Goal: Information Seeking & Learning: Learn about a topic

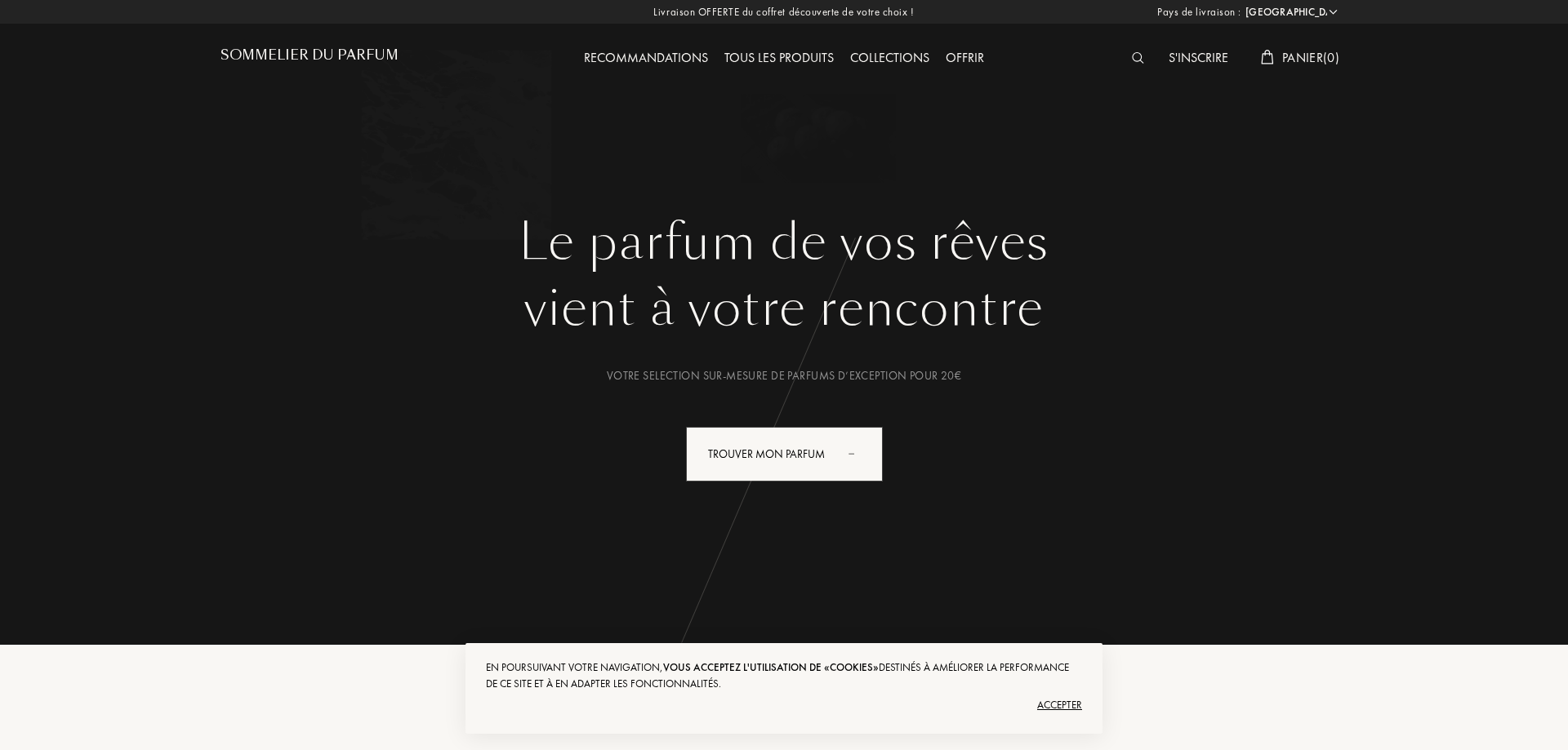
select select "FR"
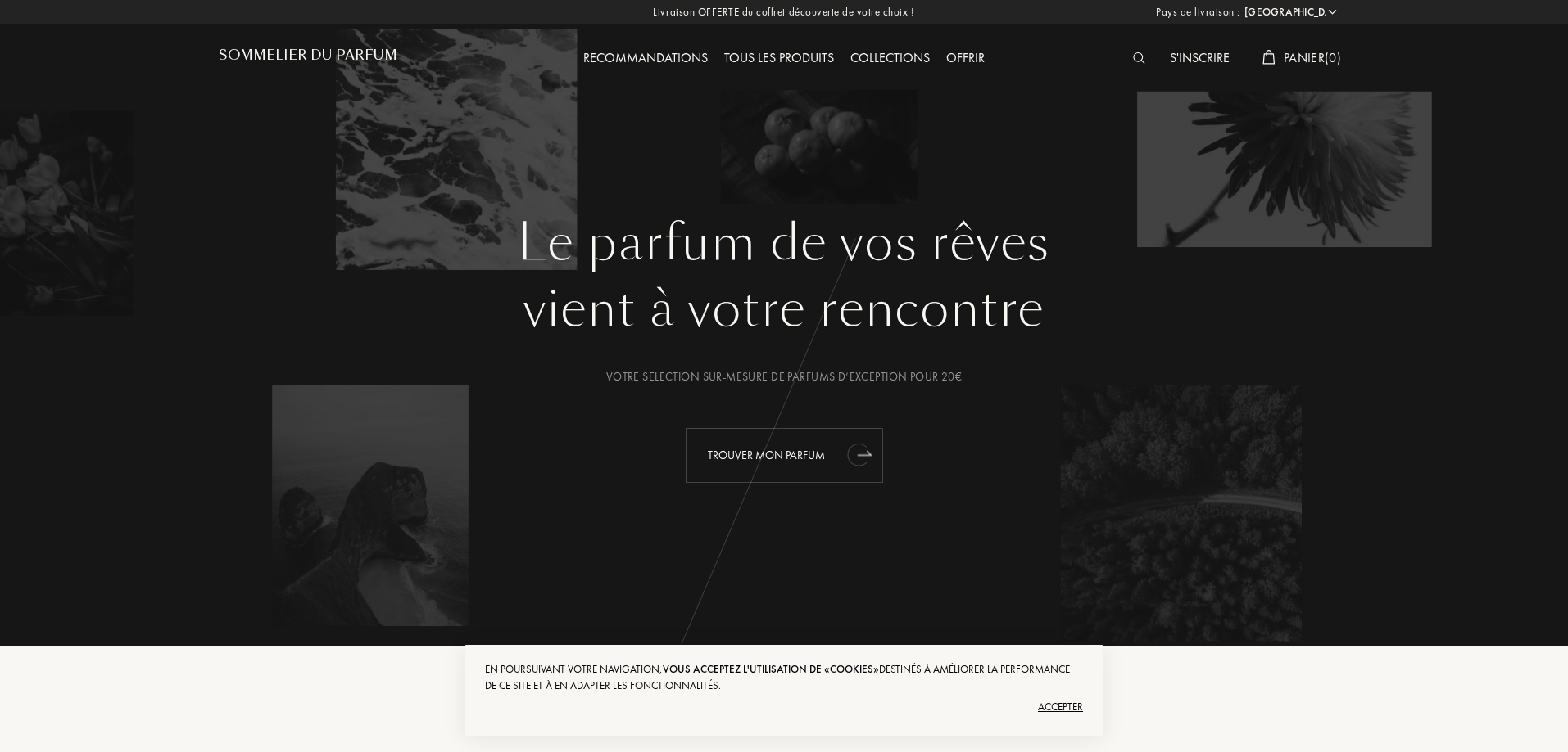
click at [806, 460] on div "Trouver mon parfum" at bounding box center [784, 455] width 197 height 55
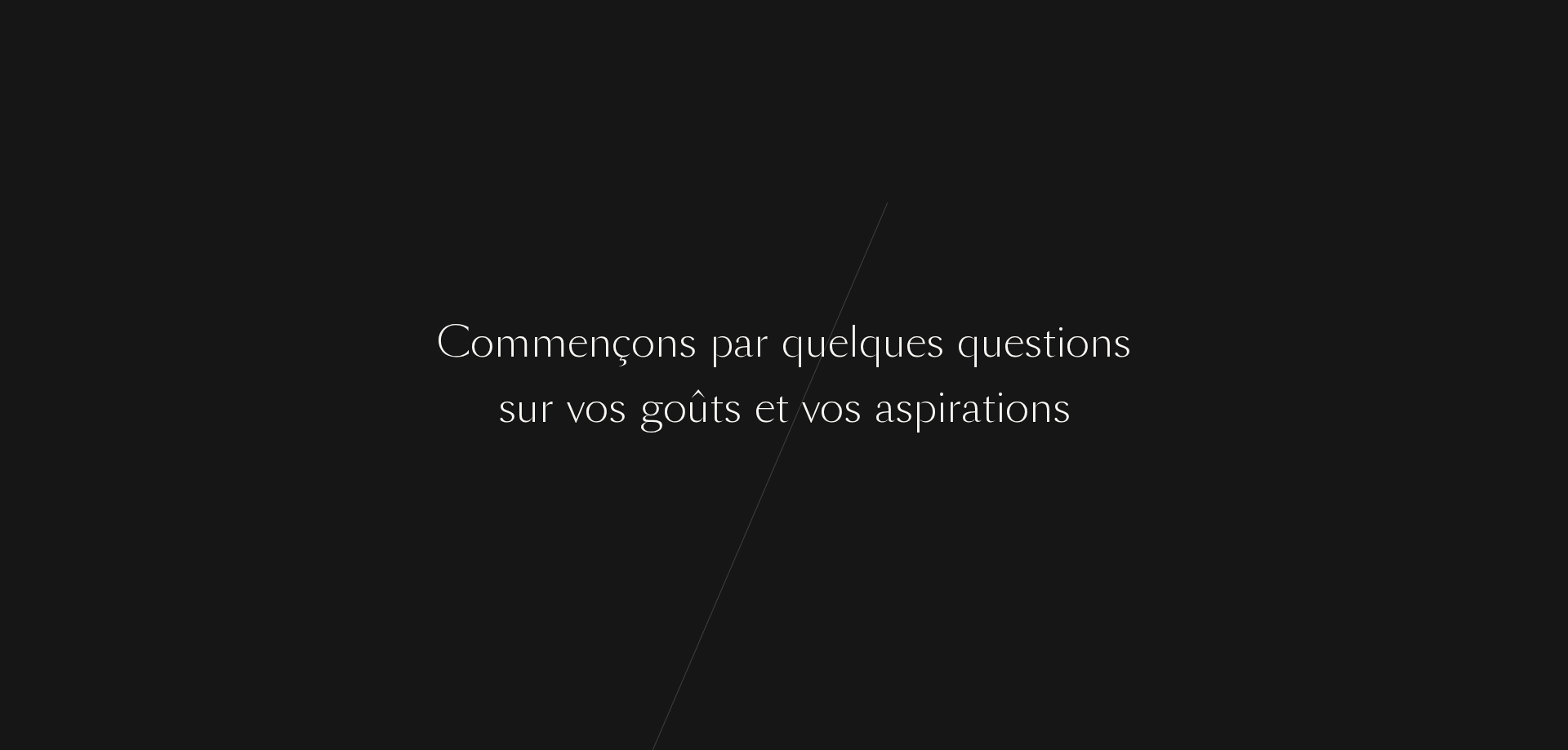
click at [807, 454] on div "C o m m e n ç o n s p a r q u e l q u e s q u e s t i o n s s u r v o s g o û t…" at bounding box center [784, 375] width 1568 height 750
click at [711, 366] on div "p" at bounding box center [722, 342] width 24 height 61
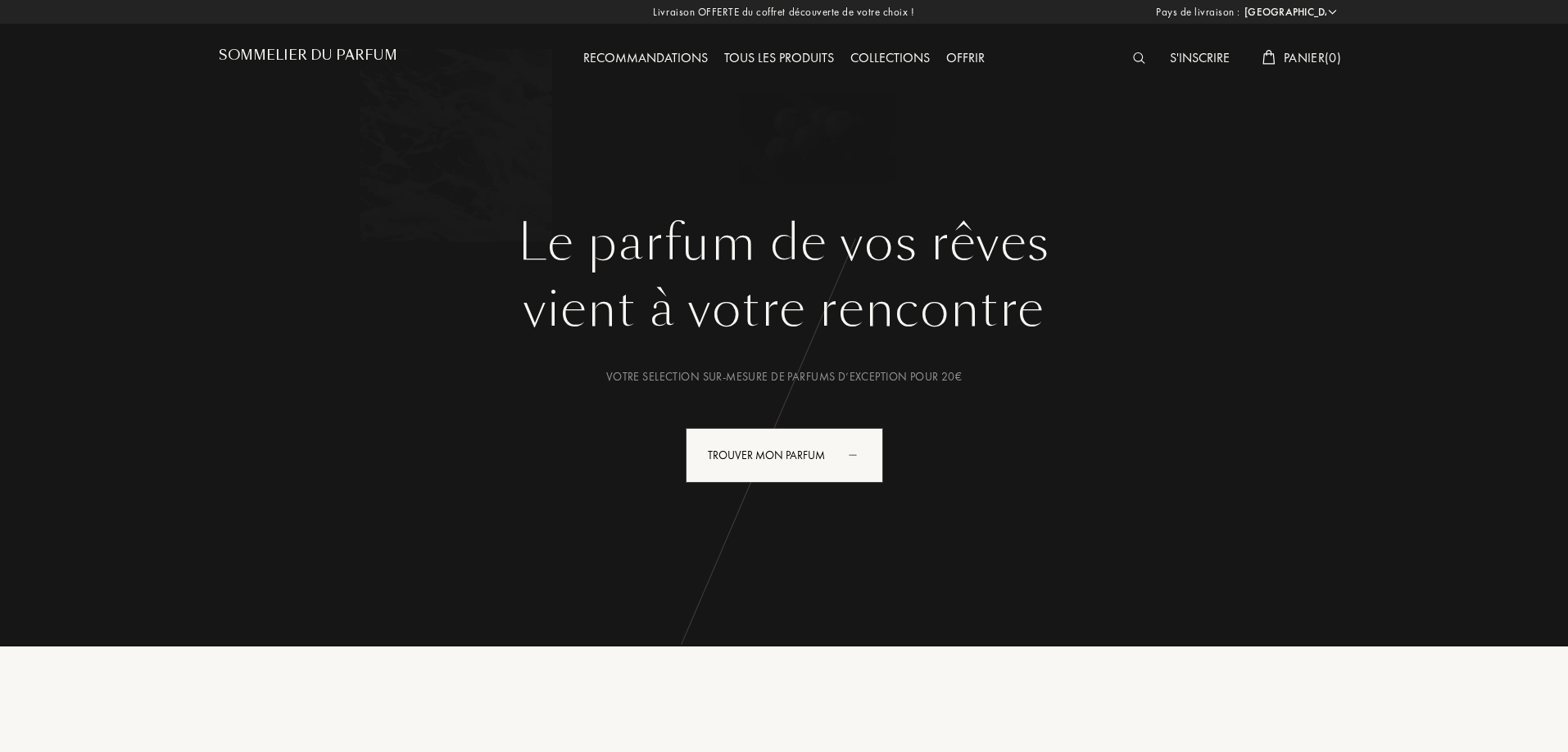
select select "FR"
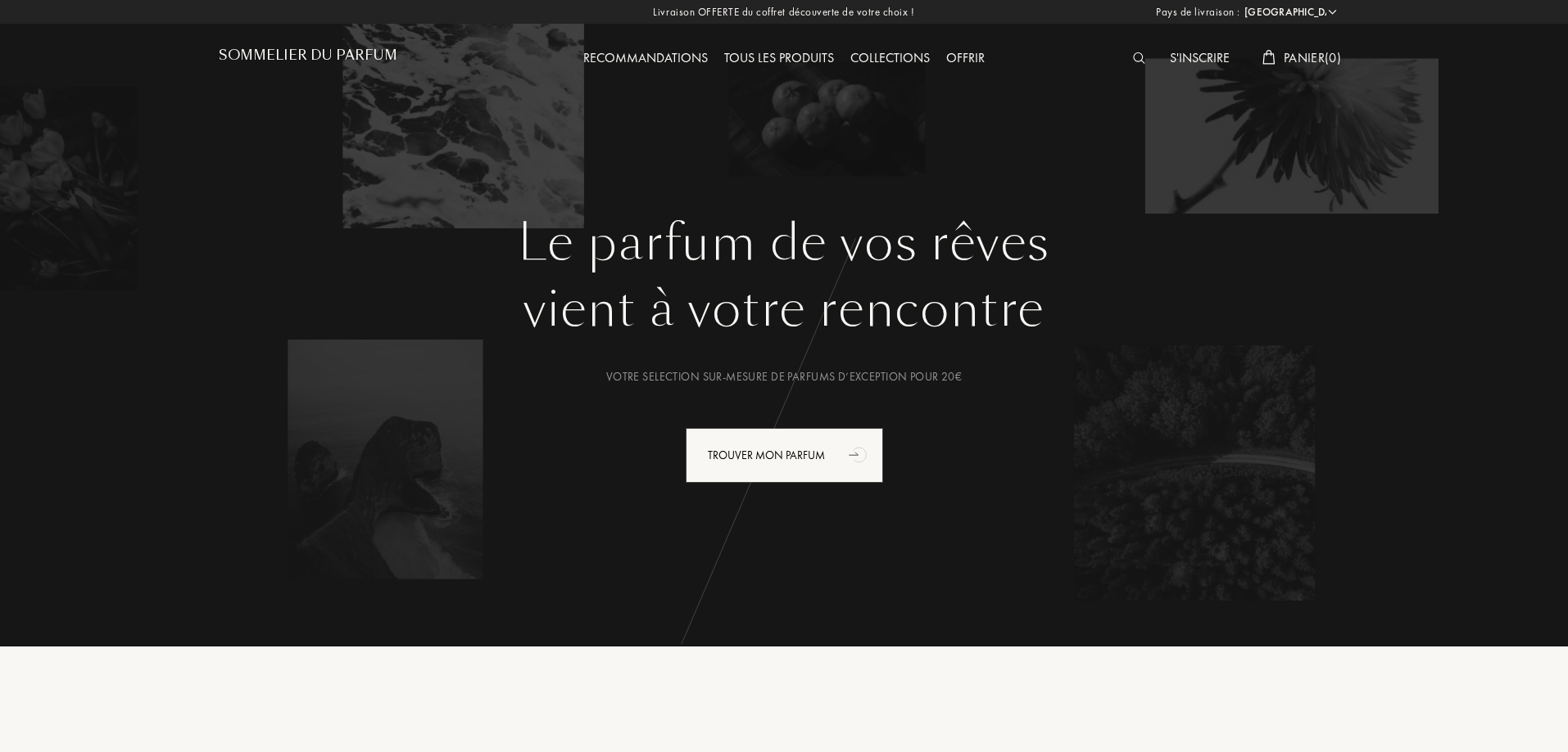
click at [1138, 60] on img at bounding box center [1139, 58] width 12 height 12
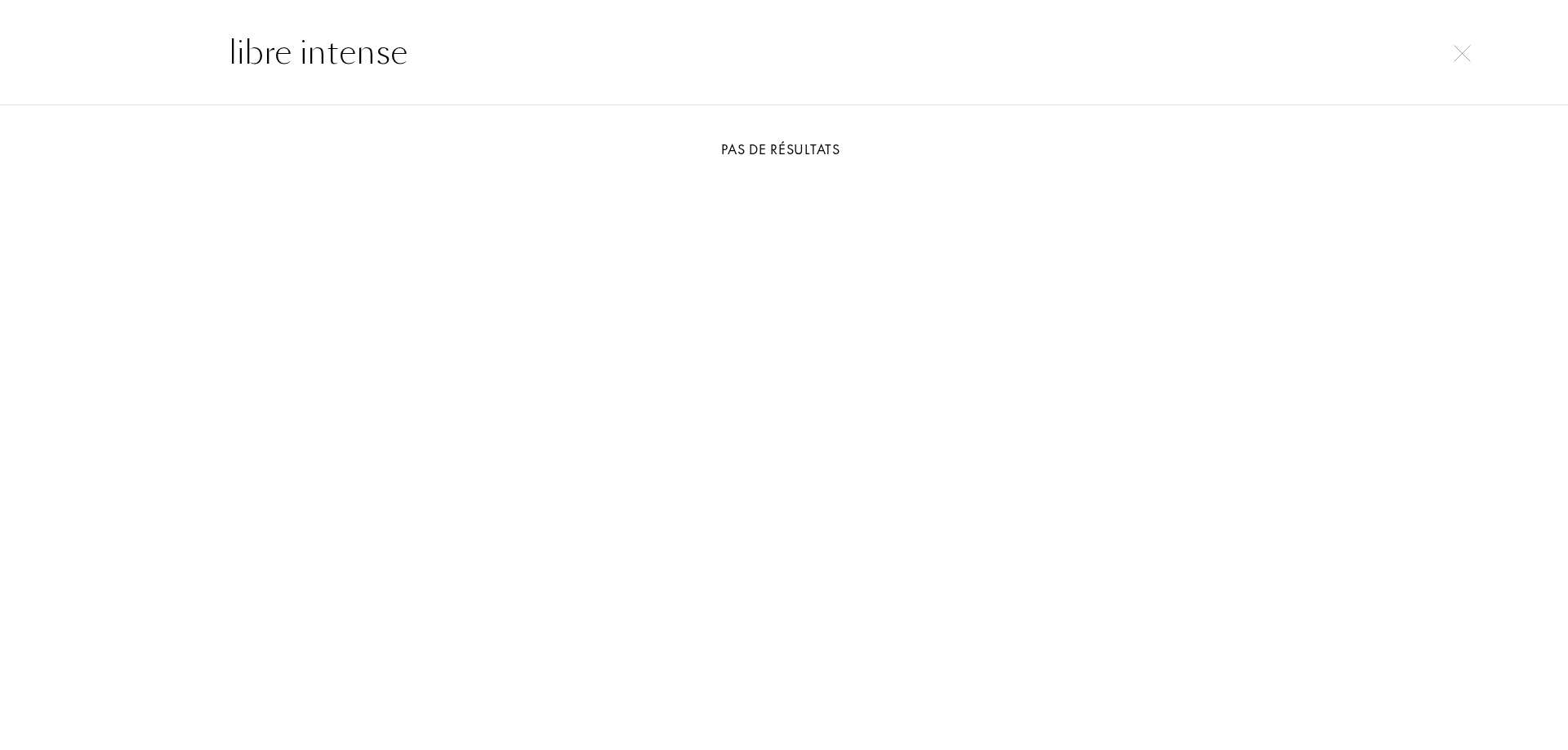
drag, startPoint x: 426, startPoint y: 57, endPoint x: 305, endPoint y: 68, distance: 121.5
click at [305, 68] on input "libre intense" at bounding box center [784, 52] width 1176 height 49
type input "libre"
drag, startPoint x: 304, startPoint y: 68, endPoint x: 129, endPoint y: 56, distance: 175.4
click at [133, 58] on div "libre" at bounding box center [784, 52] width 1568 height 106
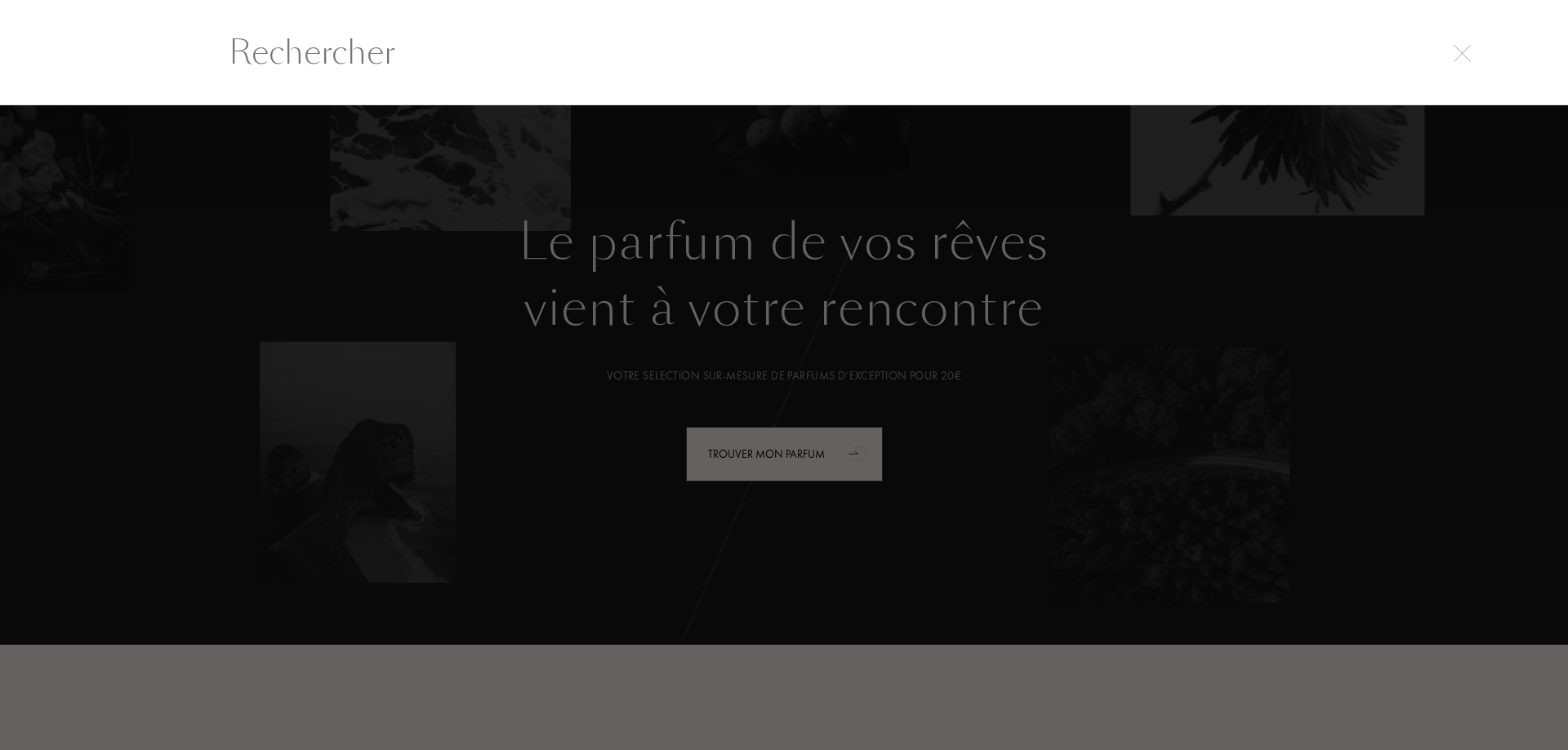
click at [281, 200] on div at bounding box center [784, 428] width 1568 height 645
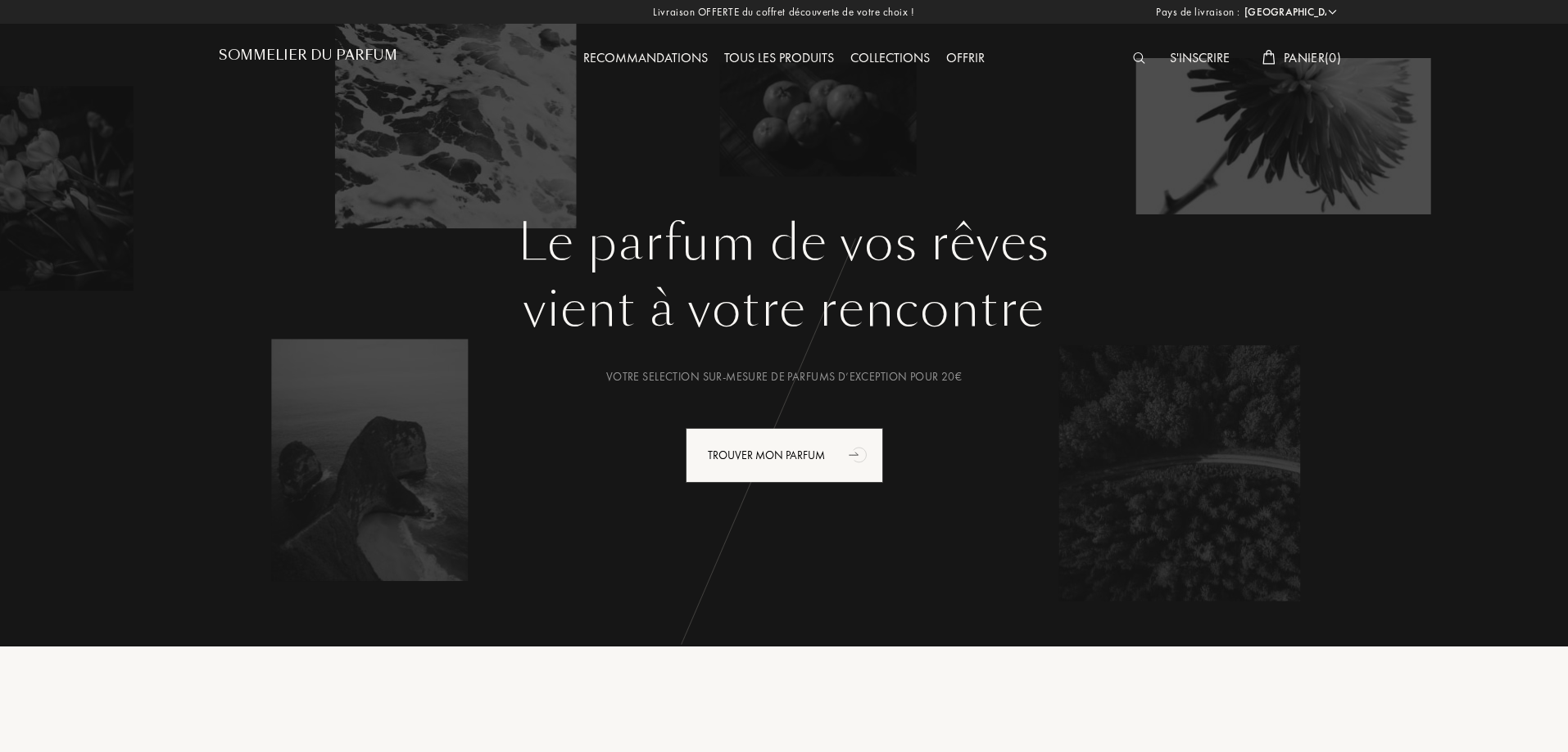
click at [775, 64] on div "Tous les produits" at bounding box center [779, 59] width 126 height 22
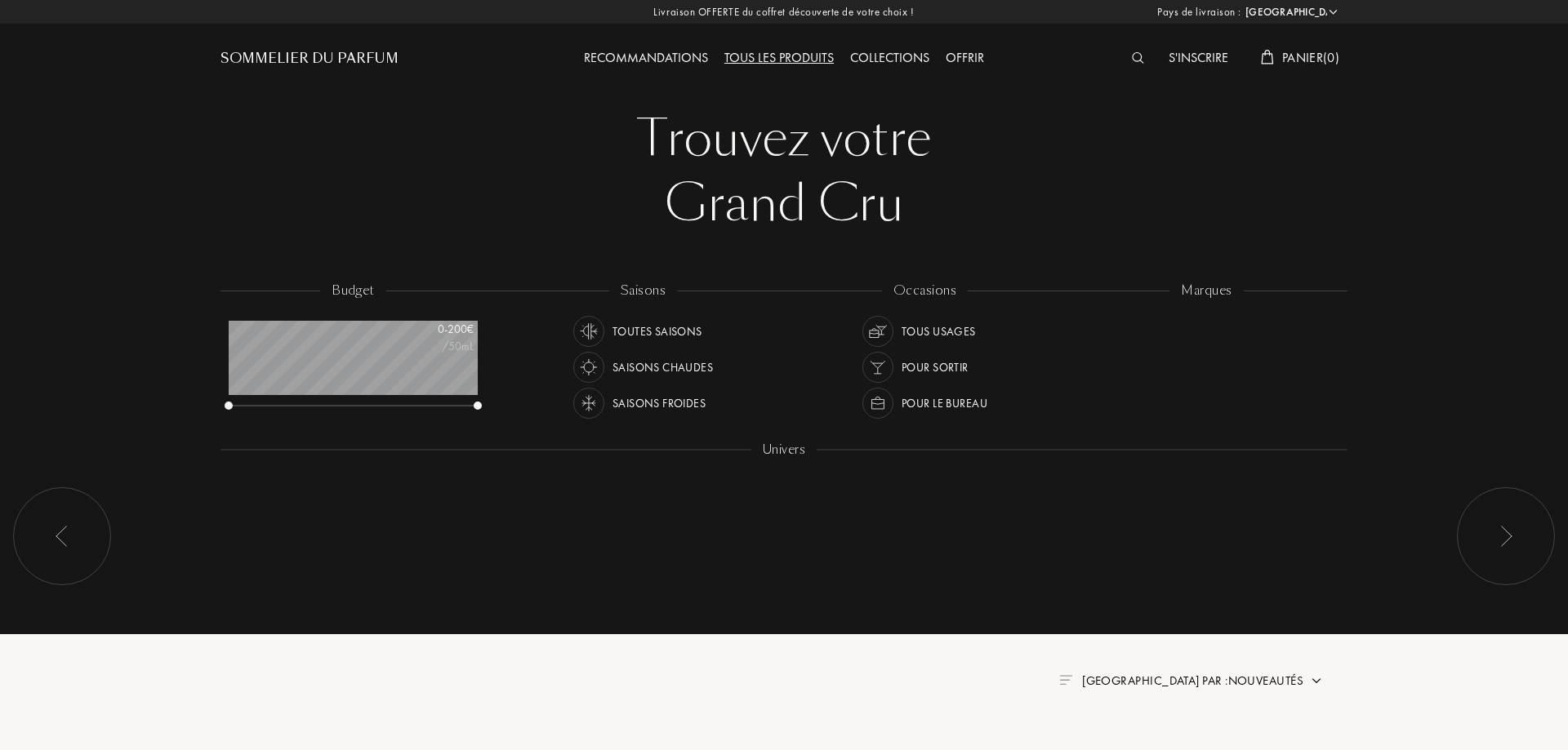
select select "FR"
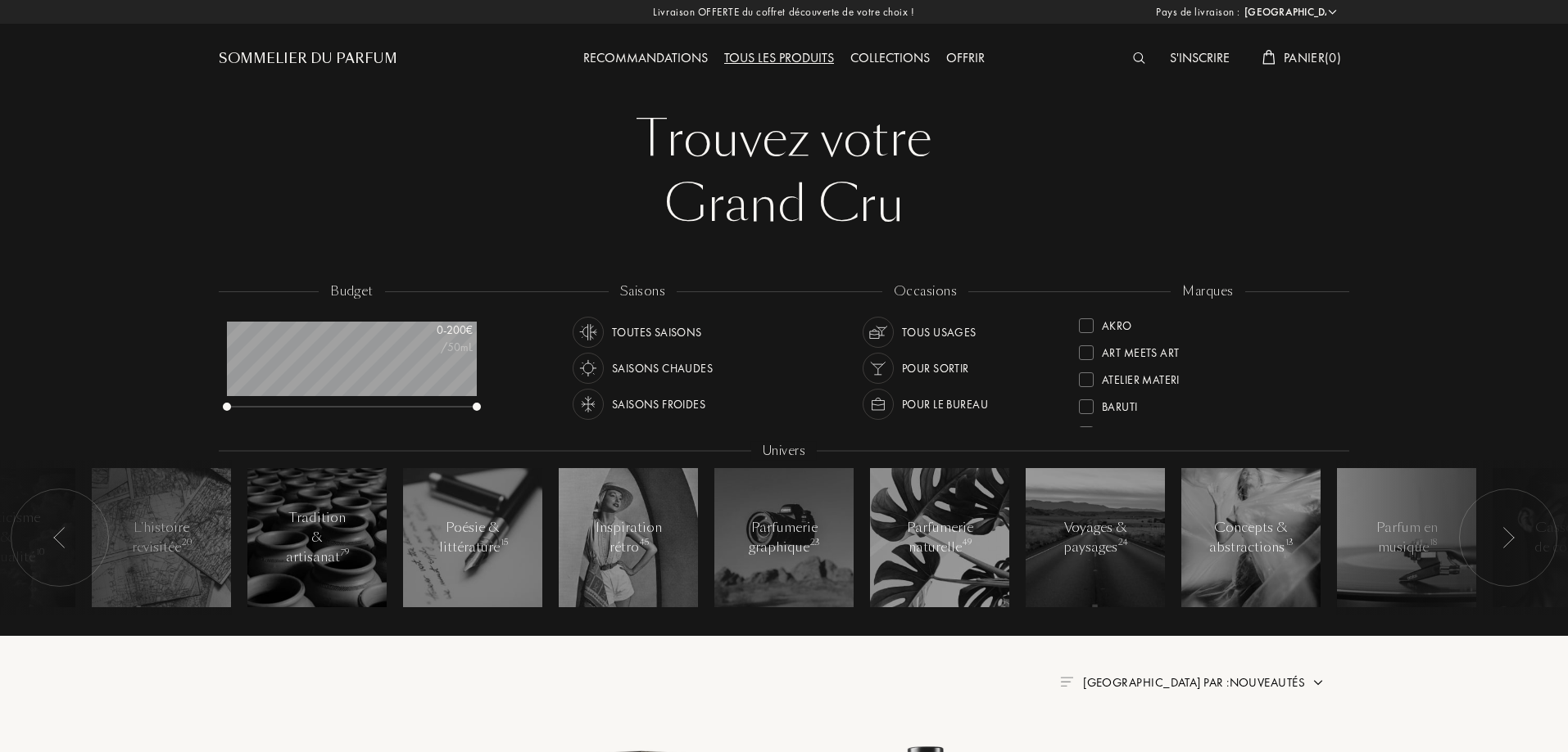
click at [681, 411] on div "Saisons froides" at bounding box center [659, 405] width 94 height 32
click at [958, 331] on div "Tous usages" at bounding box center [940, 333] width 75 height 32
drag, startPoint x: 1338, startPoint y: 332, endPoint x: 1345, endPoint y: 307, distance: 26.0
click at [1345, 307] on div "marques Akro Art Meets Art Atelier Materi Baruti Binet-Papillon Cépages Parfums…" at bounding box center [1208, 357] width 283 height 148
drag, startPoint x: 1333, startPoint y: 340, endPoint x: 1338, endPoint y: 312, distance: 28.4
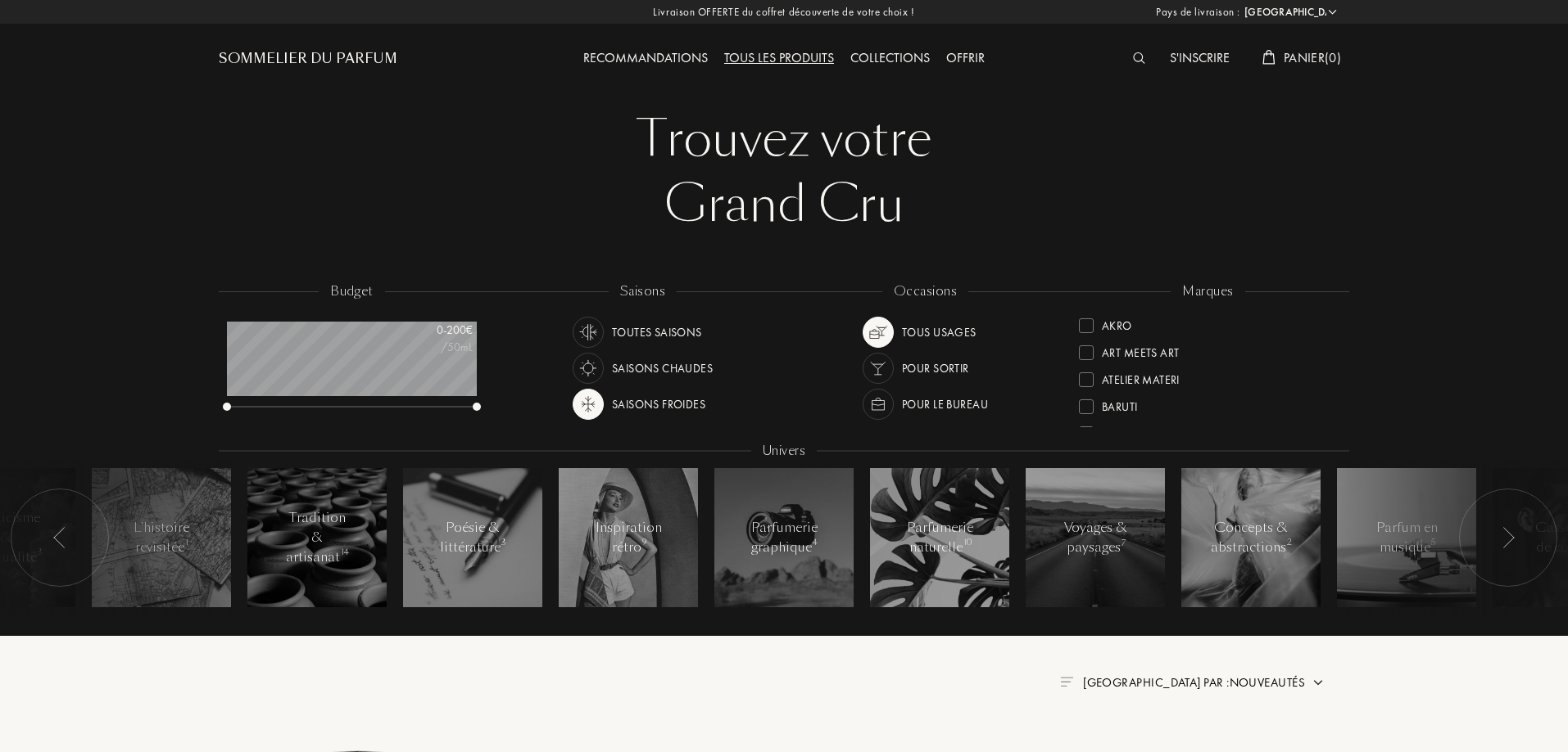
click at [1338, 312] on div "marques Akro Art Meets Art Atelier Materi Baruti Binet-Papillon Cépages Parfums…" at bounding box center [1208, 357] width 283 height 148
click at [940, 366] on div "Pour sortir" at bounding box center [936, 369] width 67 height 32
click at [649, 335] on div "Toutes saisons" at bounding box center [657, 333] width 90 height 32
click at [666, 398] on div "Saisons froides" at bounding box center [659, 405] width 94 height 32
click at [954, 326] on div "Tous usages" at bounding box center [940, 333] width 75 height 32
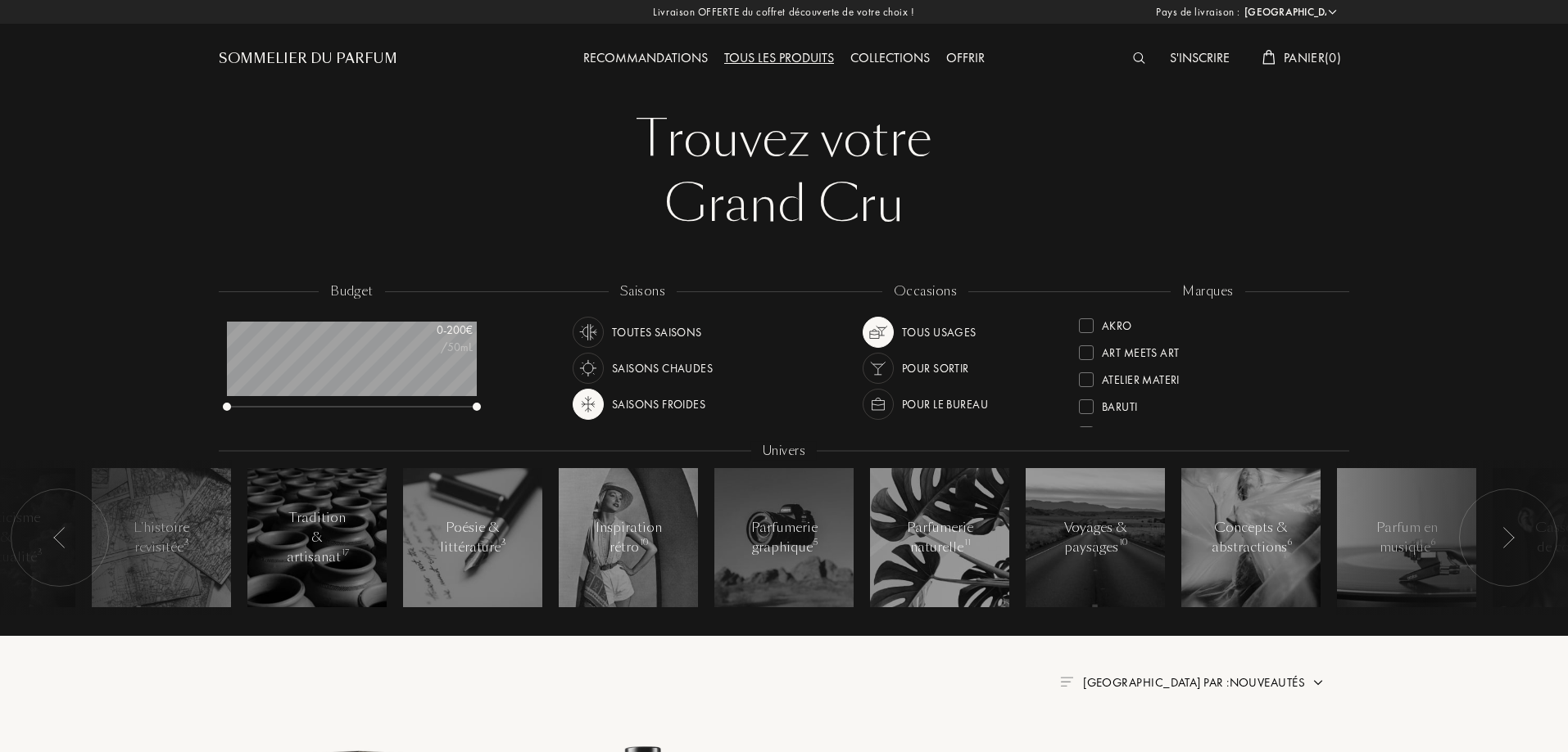
click at [954, 326] on div "Tous usages" at bounding box center [940, 333] width 75 height 32
click at [932, 328] on div "Tous usages" at bounding box center [940, 333] width 75 height 32
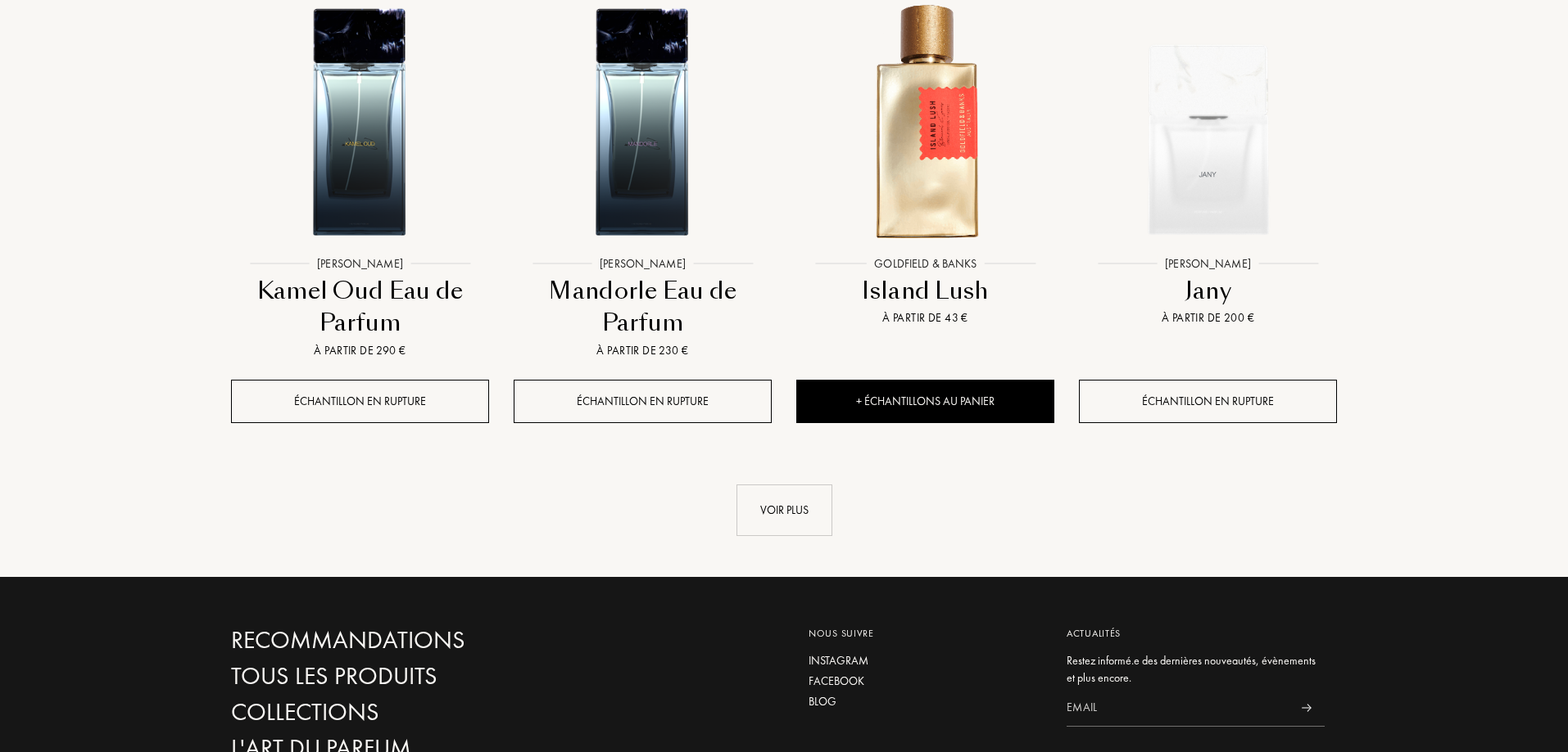
scroll to position [1720, 0]
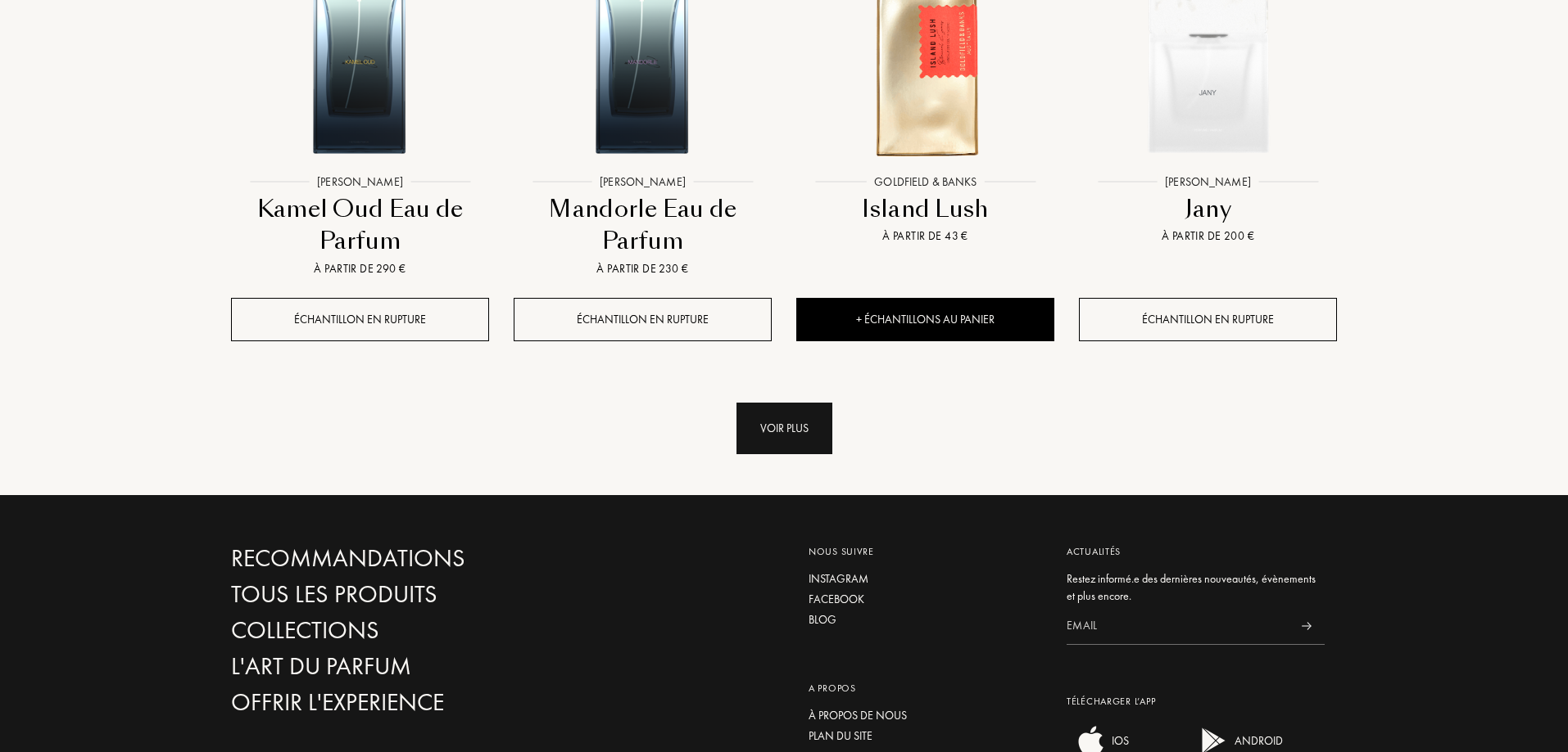
click at [772, 434] on div "Voir plus" at bounding box center [784, 429] width 96 height 51
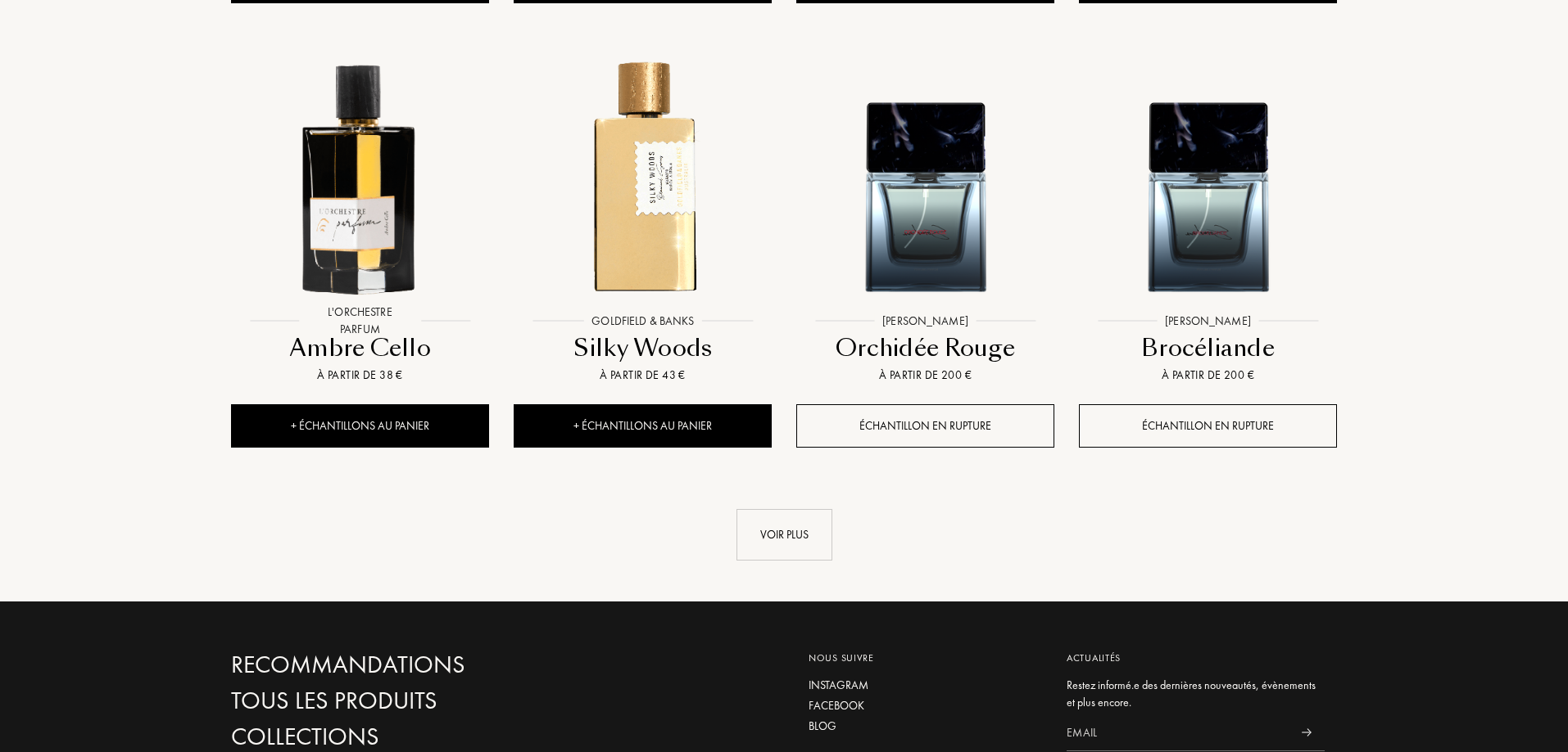
scroll to position [3193, 0]
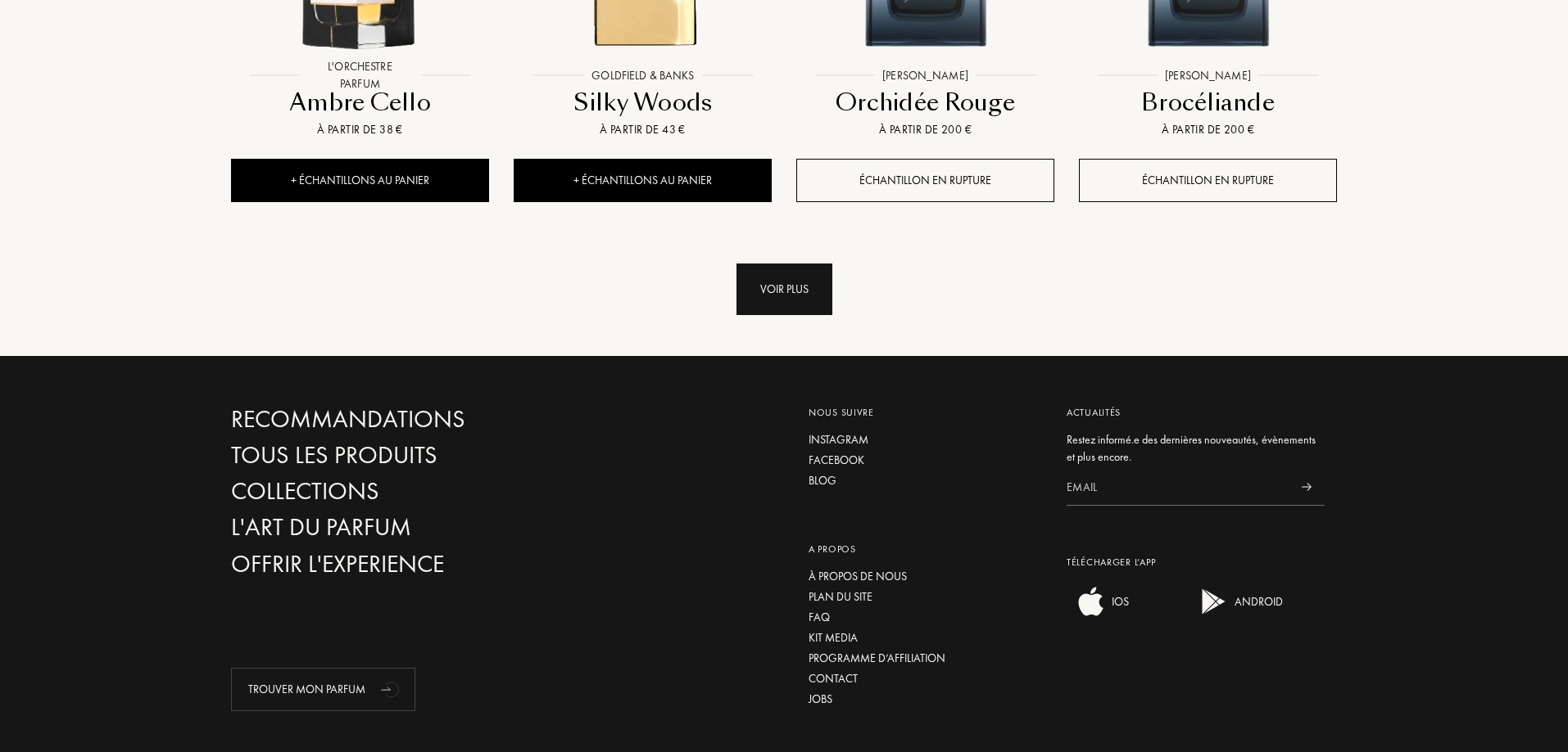
click at [773, 290] on div "Voir plus" at bounding box center [784, 290] width 96 height 51
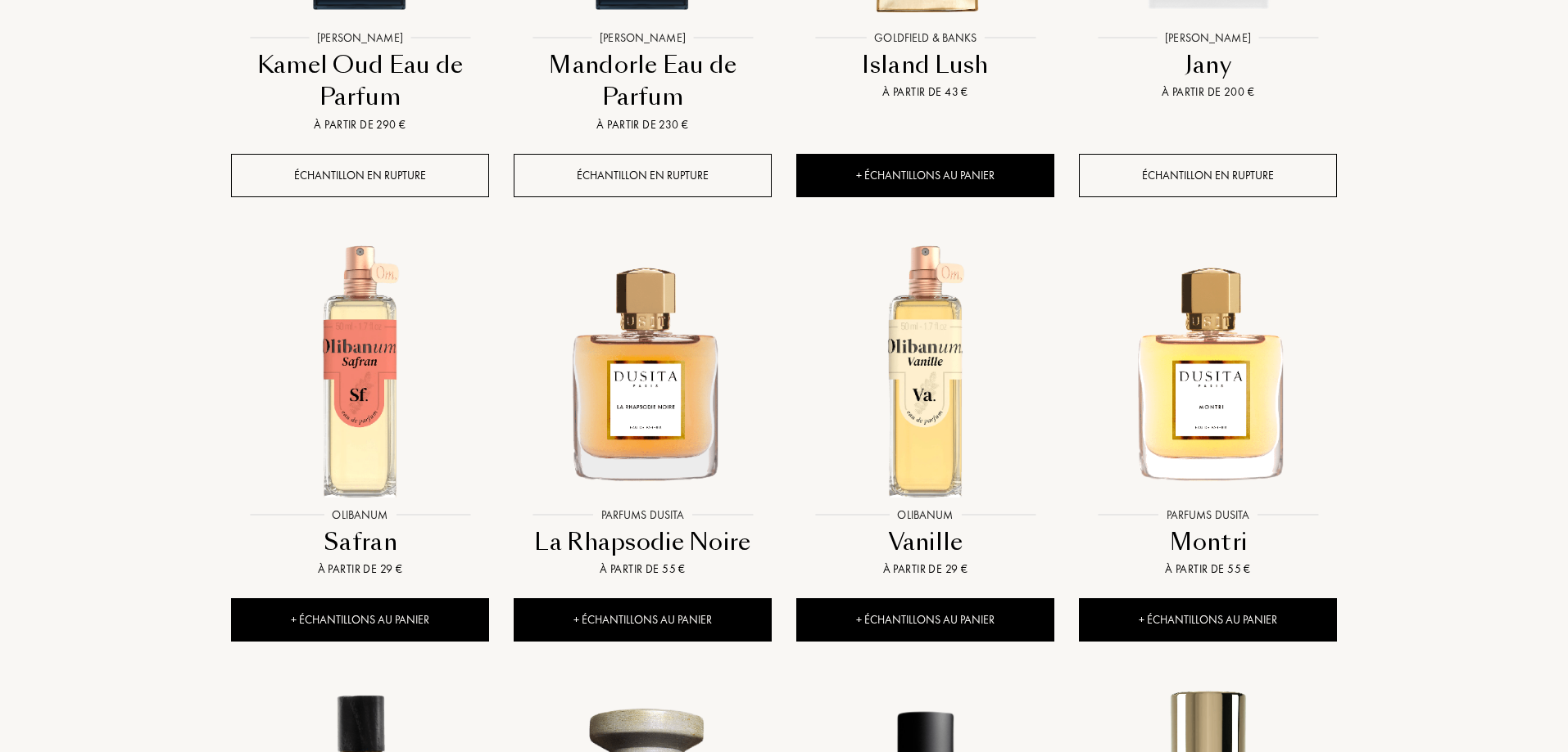
scroll to position [0, 0]
